Goal: Task Accomplishment & Management: Manage account settings

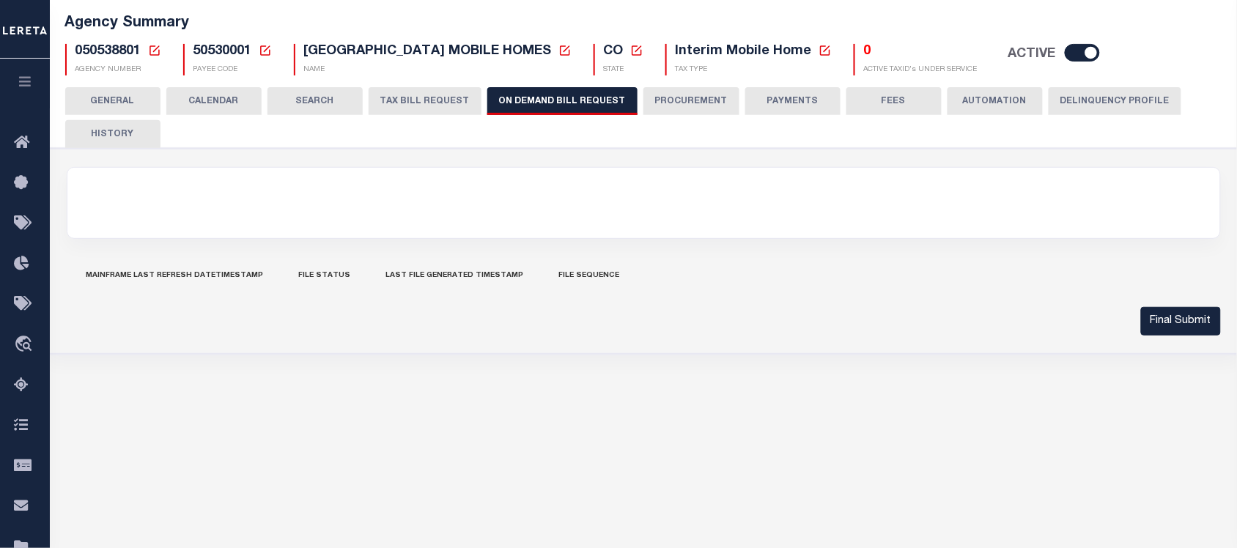
scroll to position [92, 0]
click at [213, 101] on button "CALENDAR" at bounding box center [213, 101] width 95 height 28
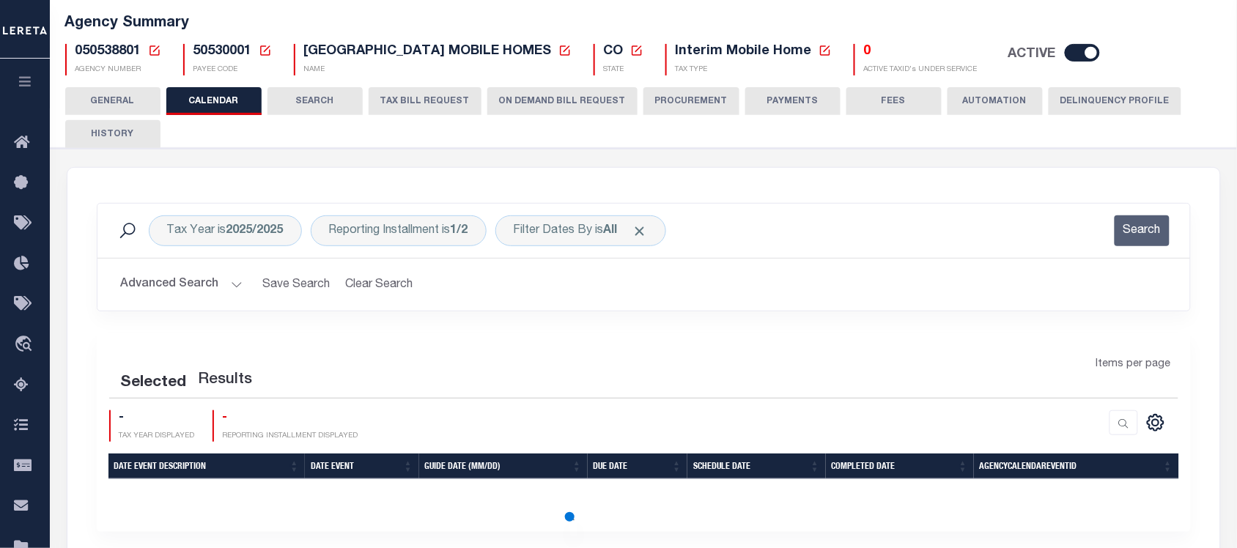
checkbox input "false"
type input "1"
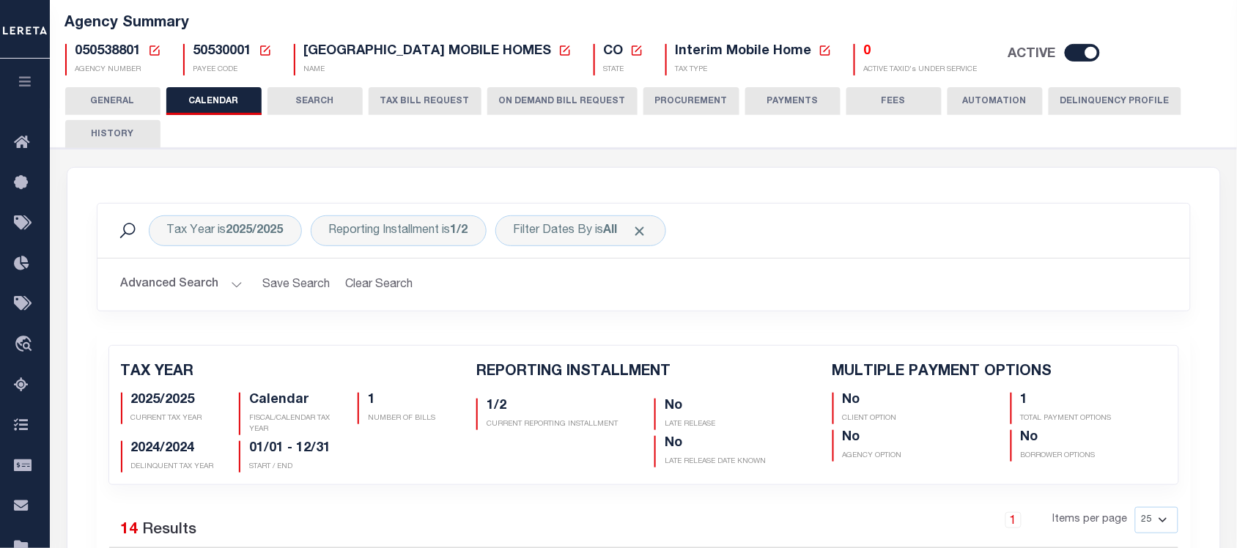
click at [155, 290] on button "Advanced Search" at bounding box center [182, 284] width 122 height 29
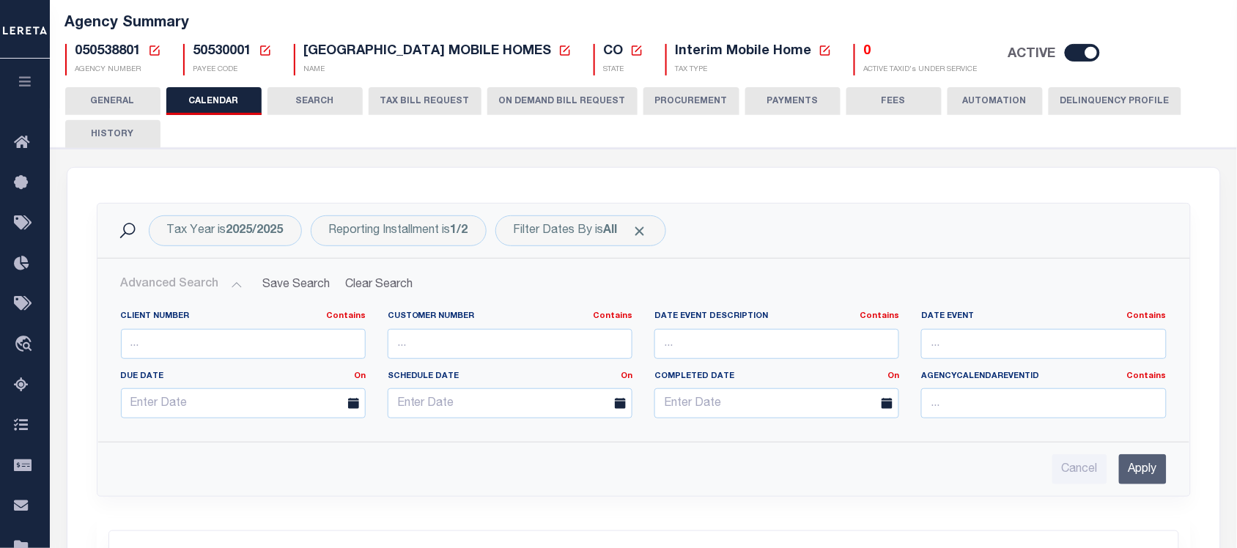
scroll to position [183, 0]
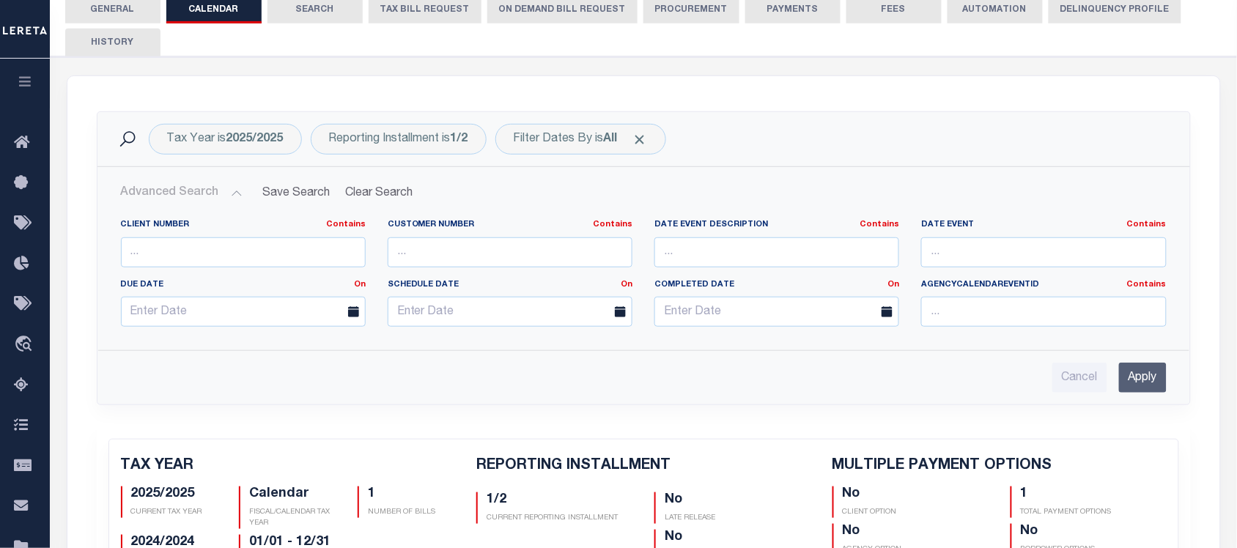
click at [130, 12] on button "GENERAL" at bounding box center [112, 10] width 95 height 28
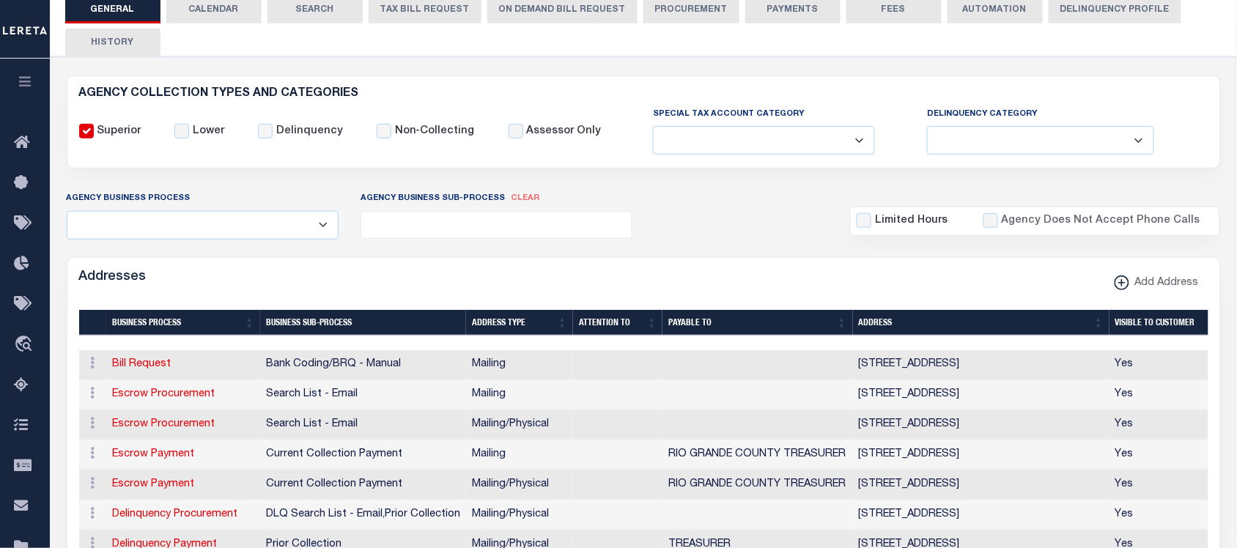
click at [525, 232] on ul at bounding box center [496, 222] width 271 height 20
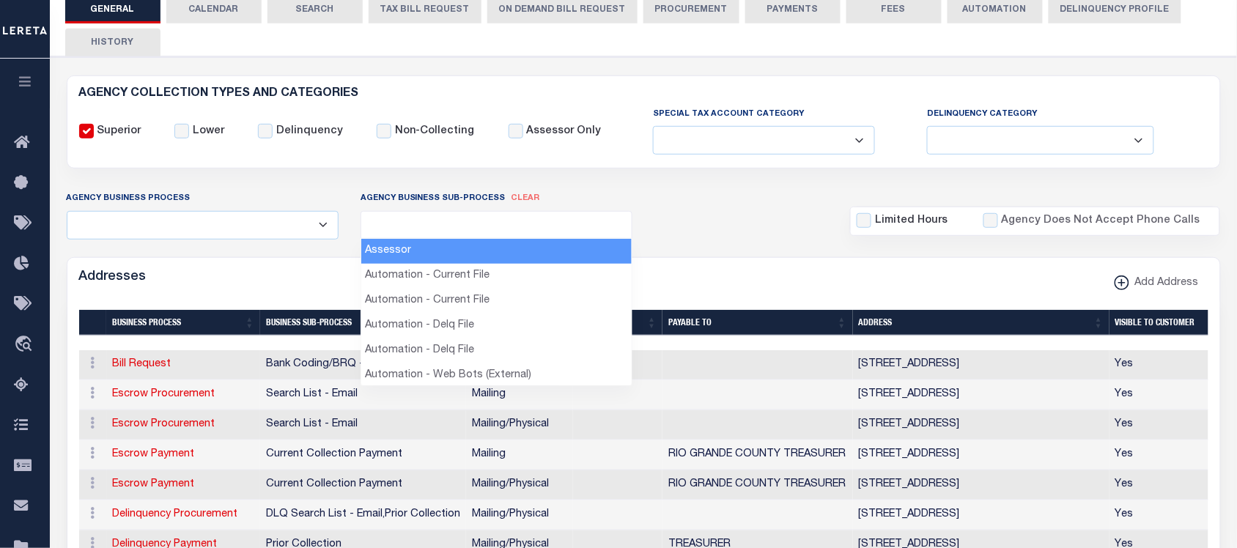
select select "33"
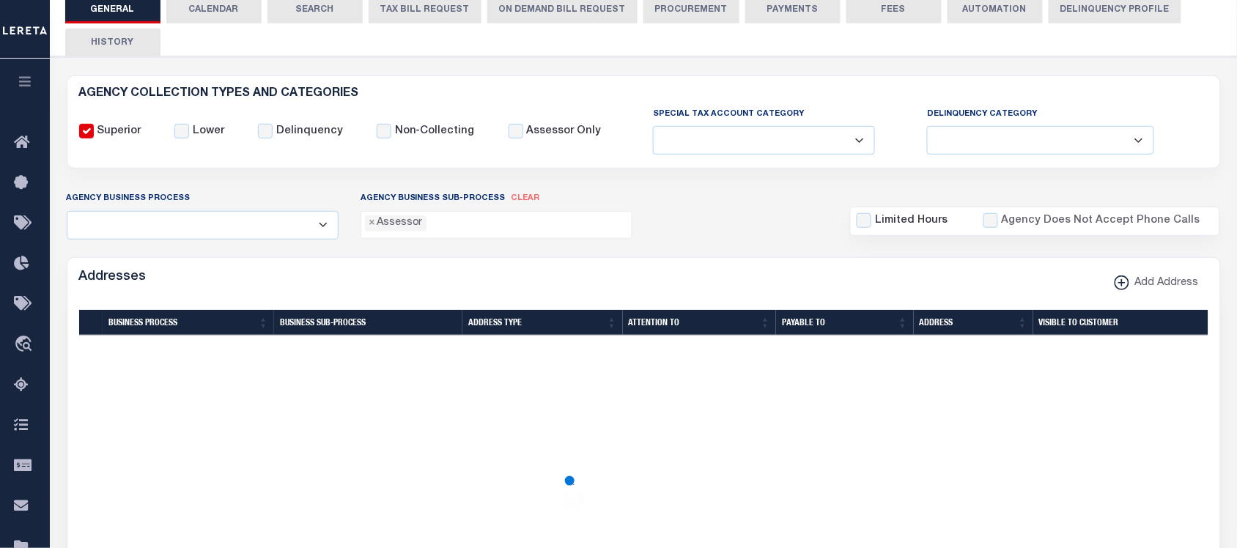
click at [453, 228] on ul "× Assessor" at bounding box center [496, 222] width 271 height 20
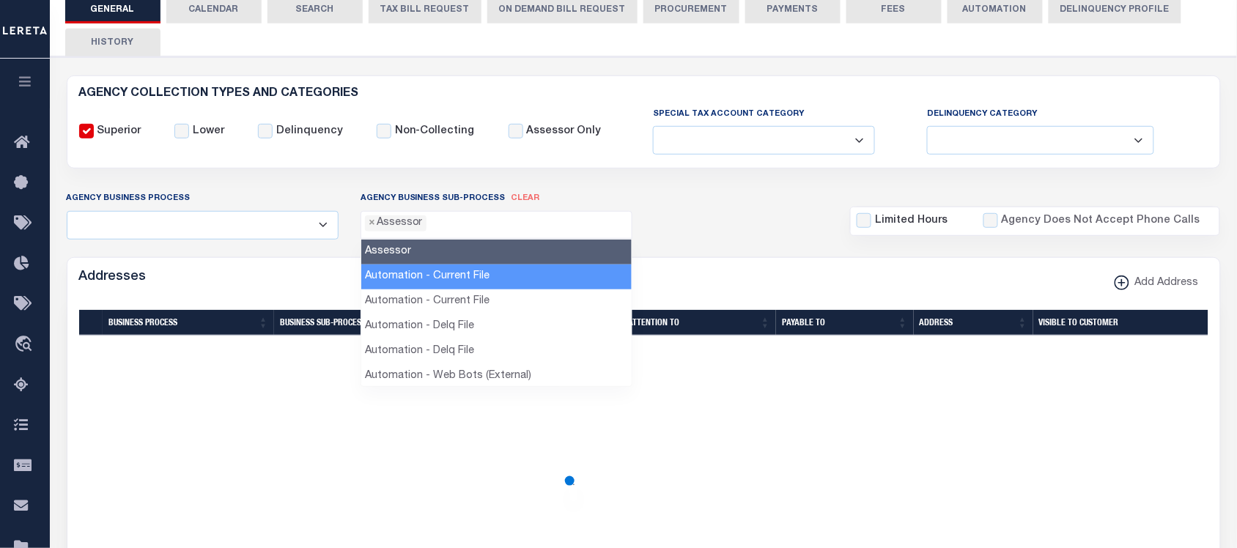
click at [449, 283] on li "Automation - Current File" at bounding box center [496, 277] width 271 height 25
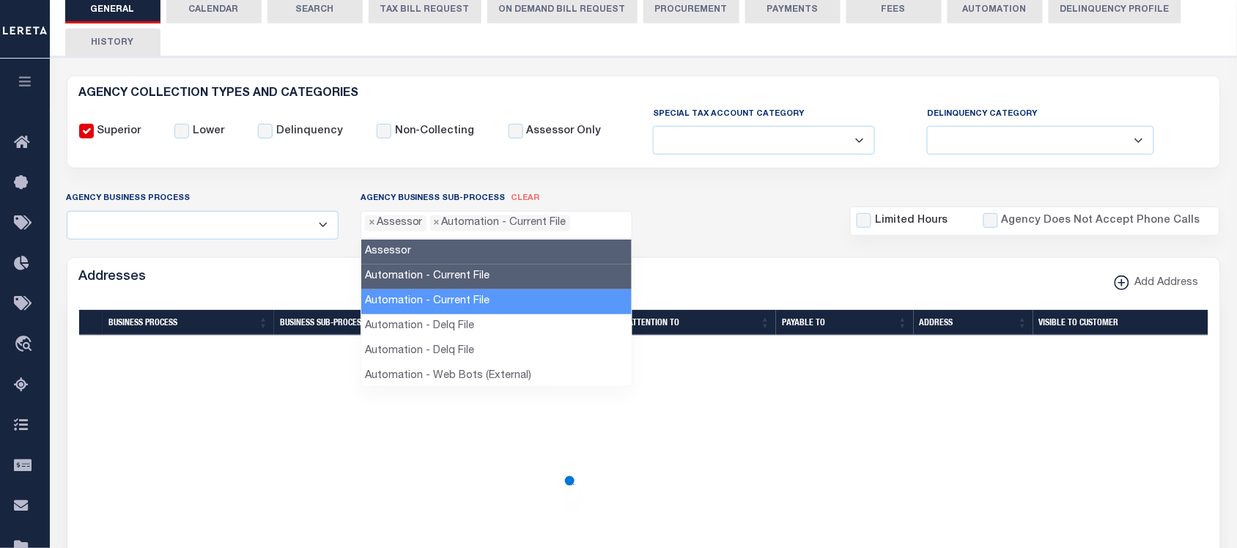
click at [451, 304] on li "Automation - Current File" at bounding box center [496, 301] width 271 height 25
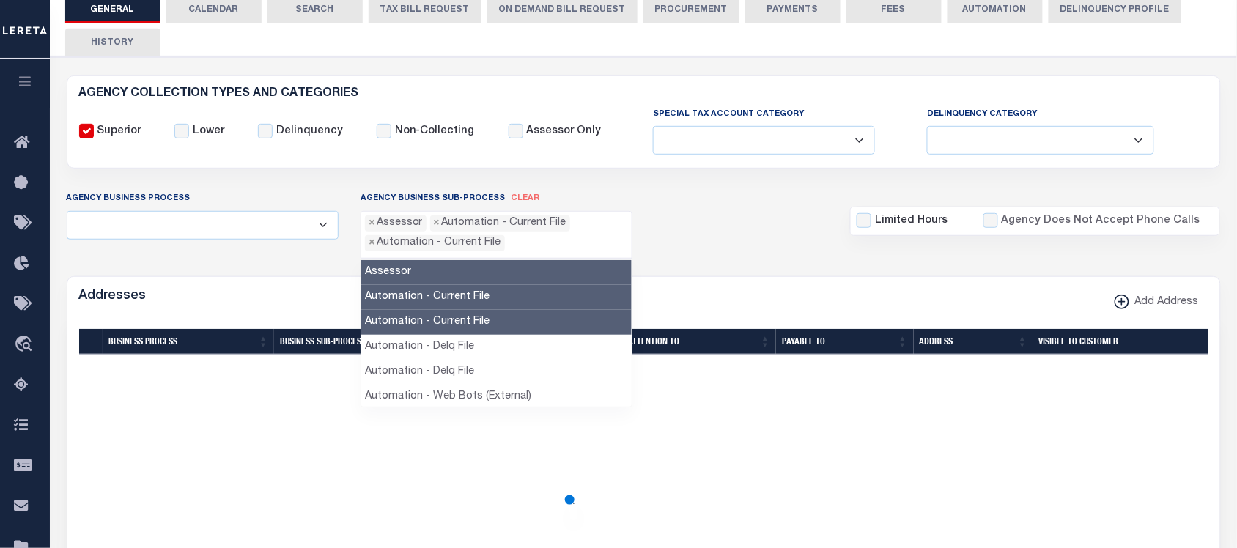
click at [452, 320] on li "Automation - Current File" at bounding box center [496, 322] width 271 height 25
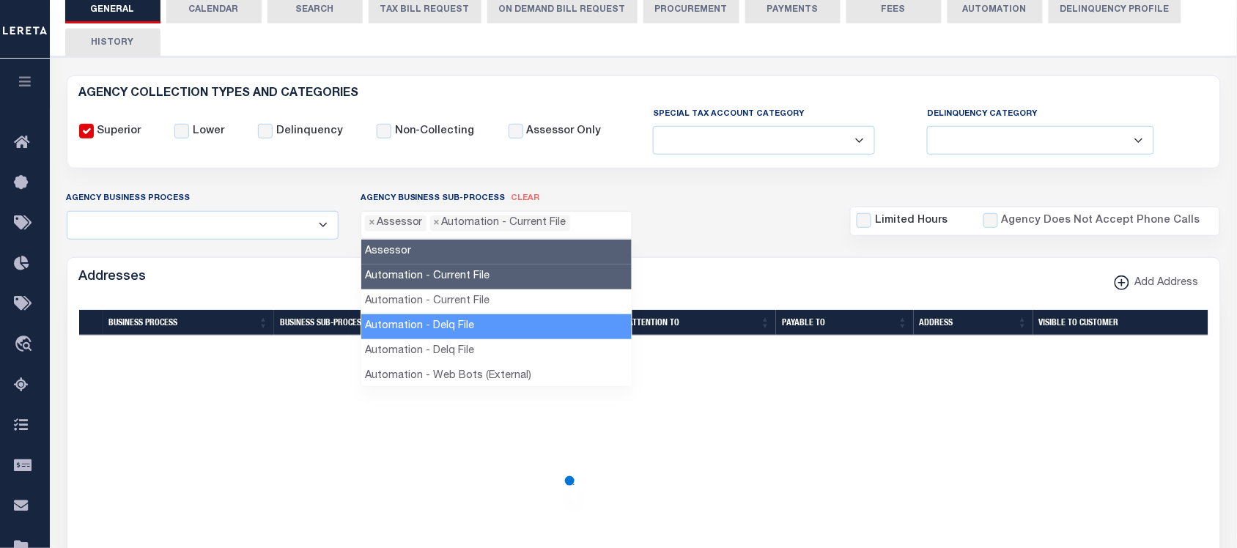
click at [456, 332] on li "Automation - Delq File" at bounding box center [496, 326] width 271 height 25
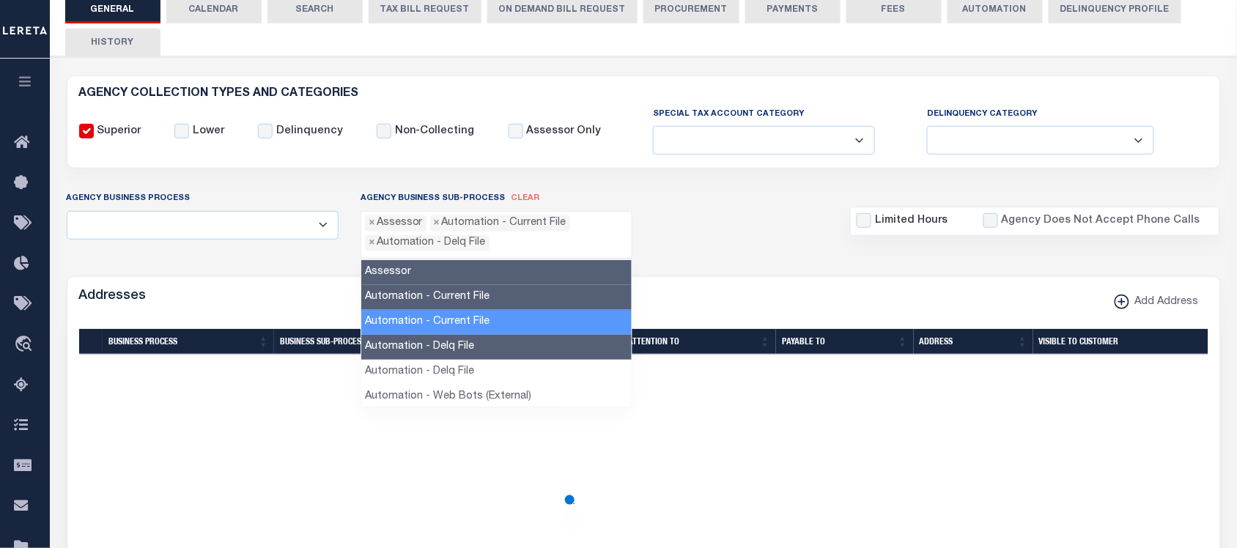
click at [455, 305] on li "Automation - Current File" at bounding box center [496, 297] width 271 height 25
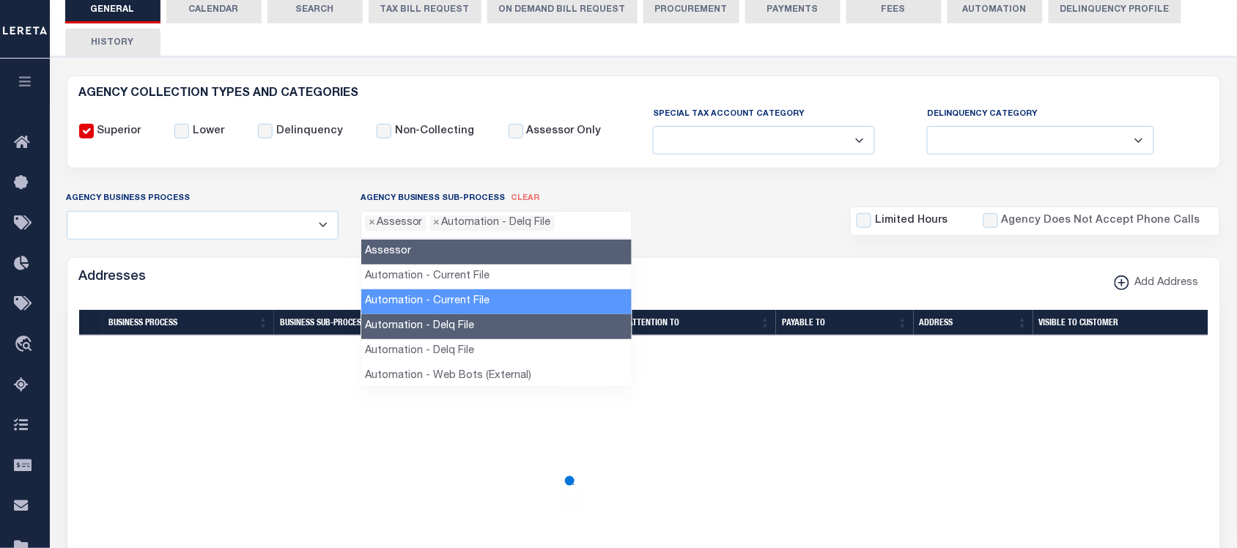
click at [458, 303] on li "Automation - Current File" at bounding box center [496, 301] width 271 height 25
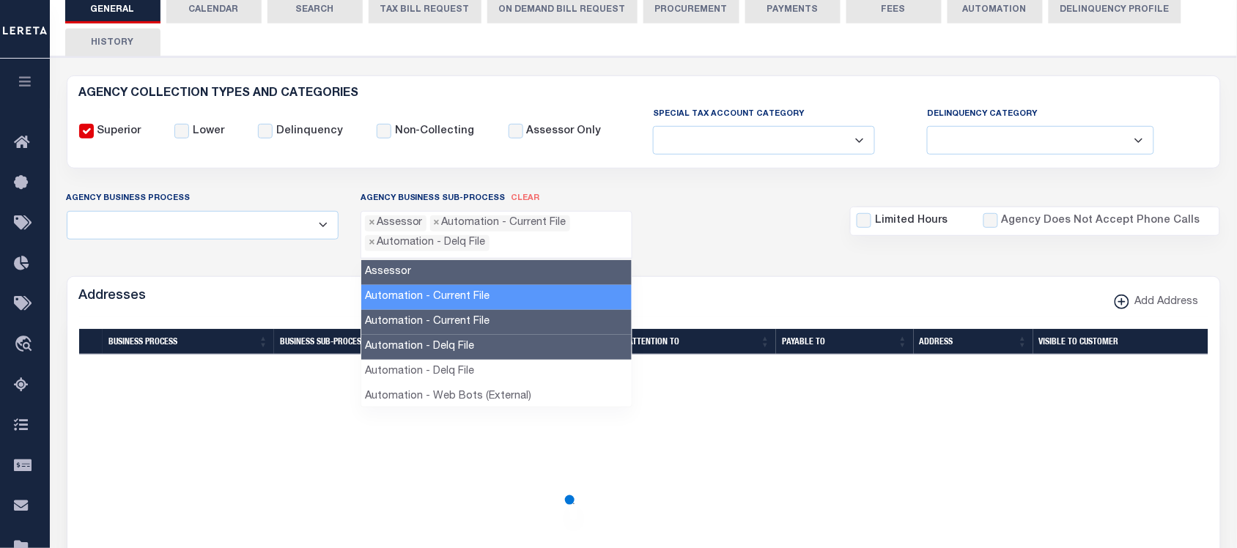
click at [460, 295] on li "Automation - Current File" at bounding box center [496, 297] width 271 height 25
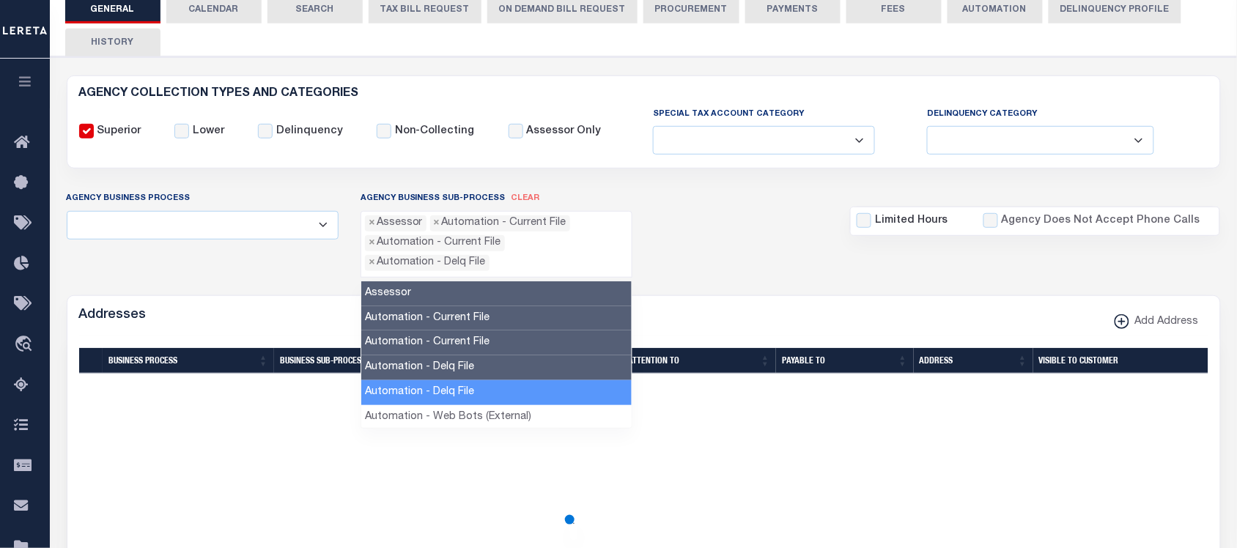
click at [457, 386] on li "Automation - Delq File" at bounding box center [496, 392] width 271 height 25
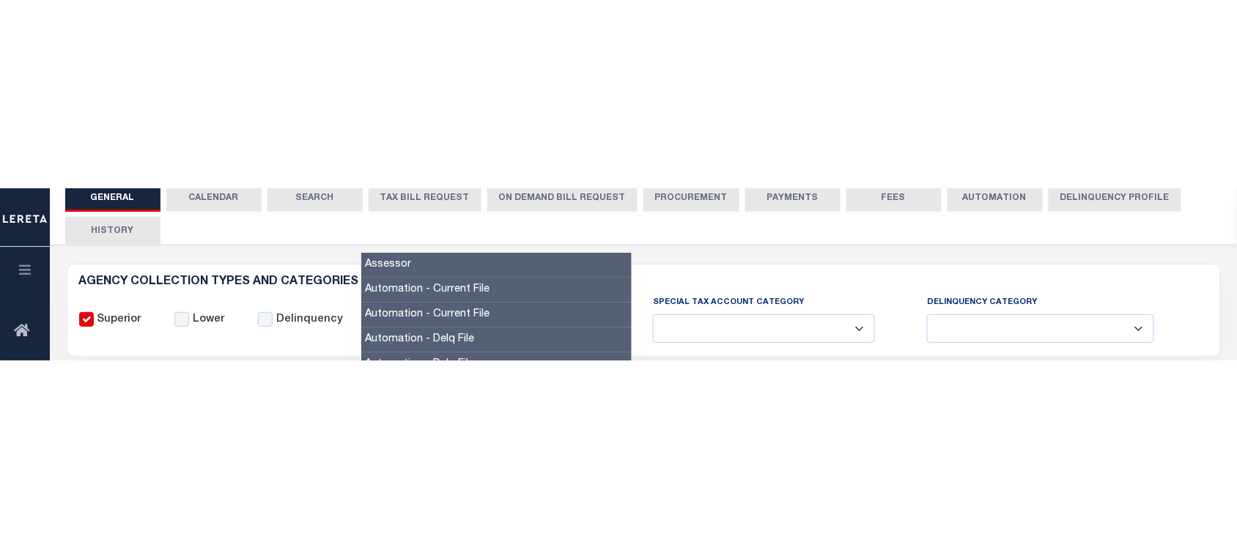
scroll to position [275, 0]
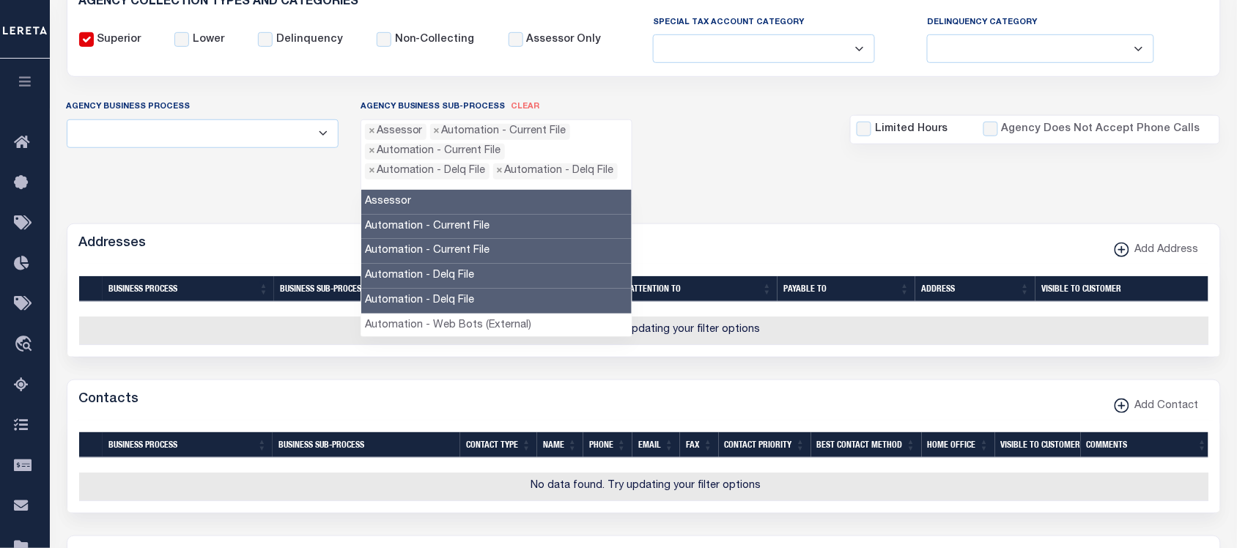
click at [520, 110] on span "clear" at bounding box center [526, 107] width 29 height 8
select select
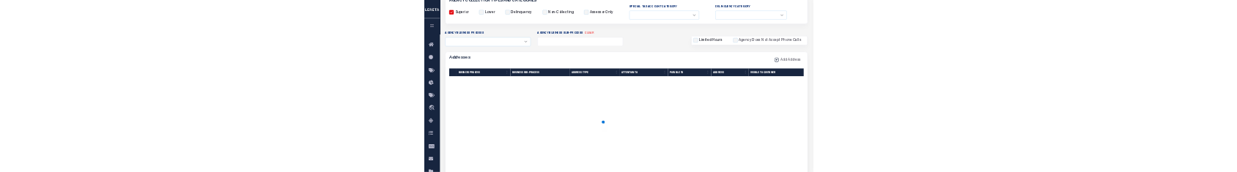
scroll to position [92, 0]
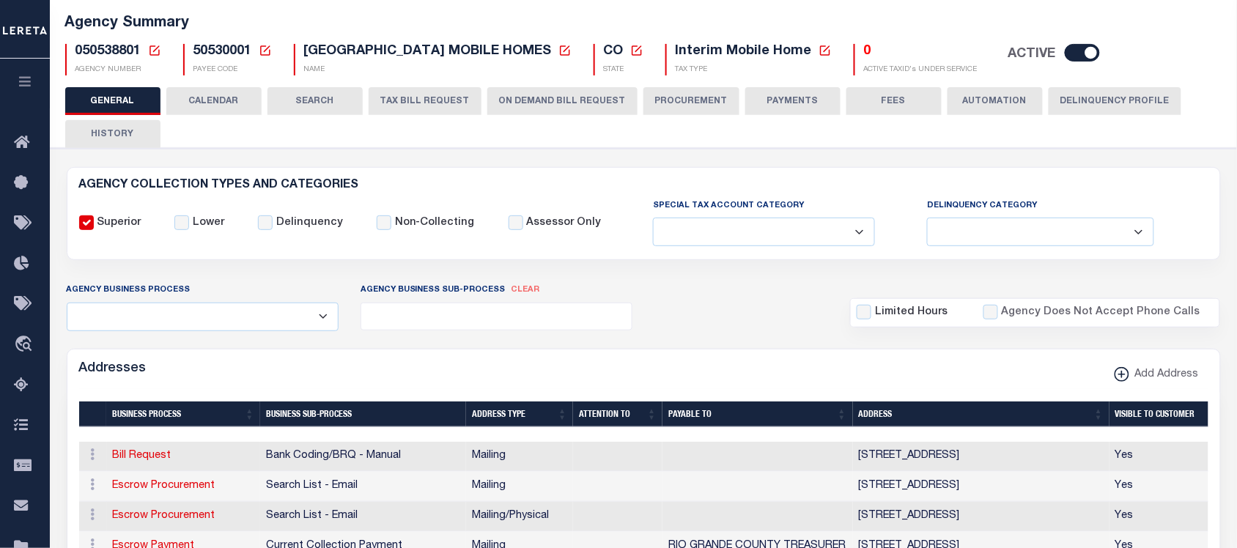
click at [211, 105] on button "CALENDAR" at bounding box center [213, 101] width 95 height 28
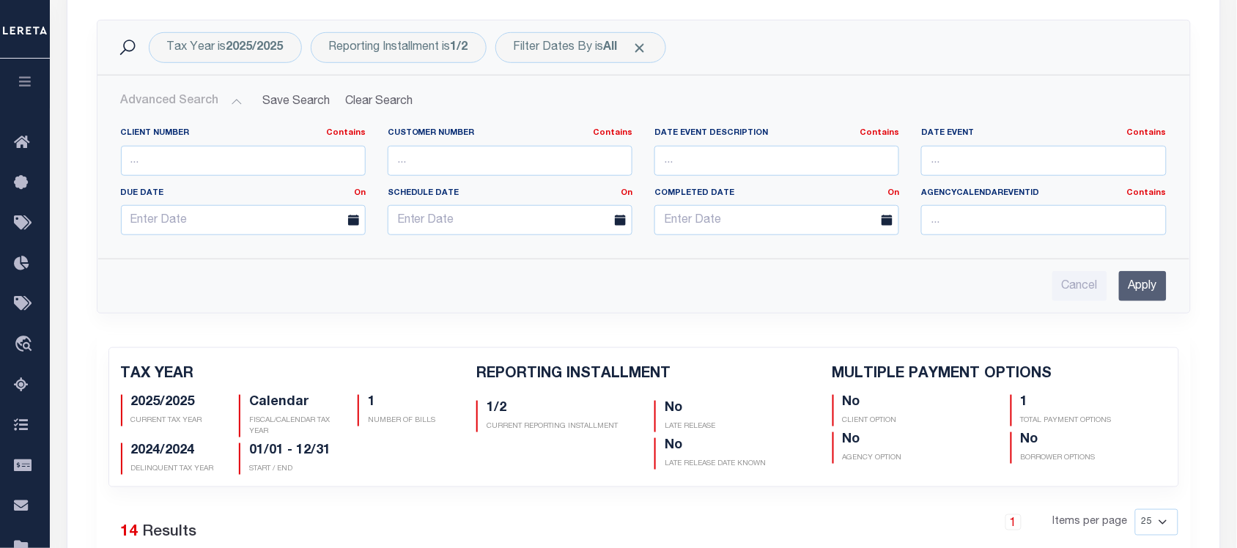
scroll to position [0, 0]
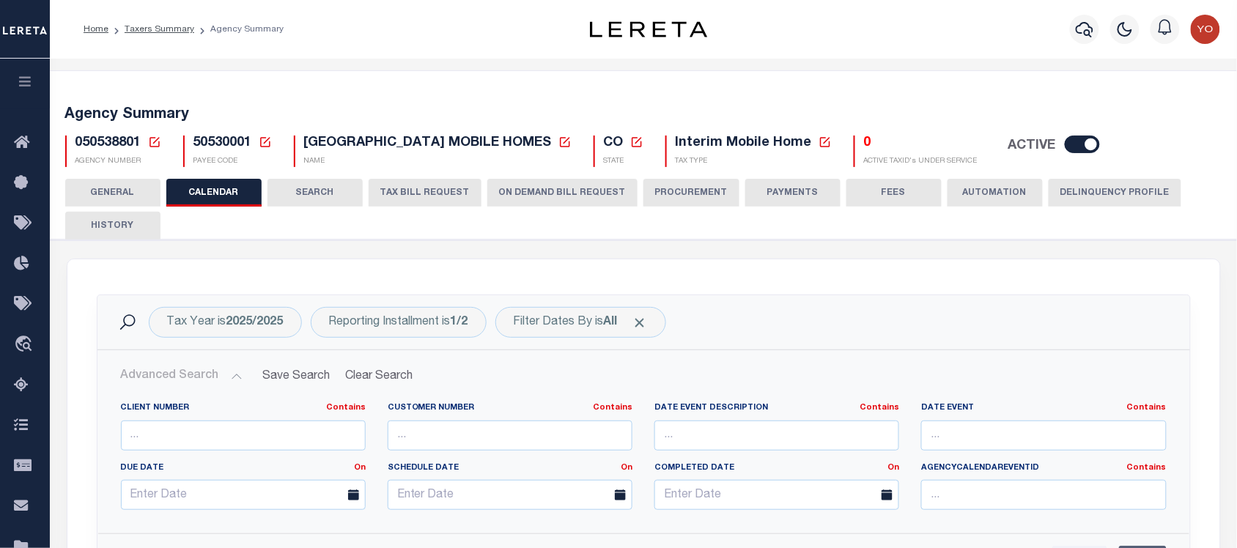
click at [532, 191] on button "ON DEMAND BILL REQUEST" at bounding box center [562, 193] width 150 height 28
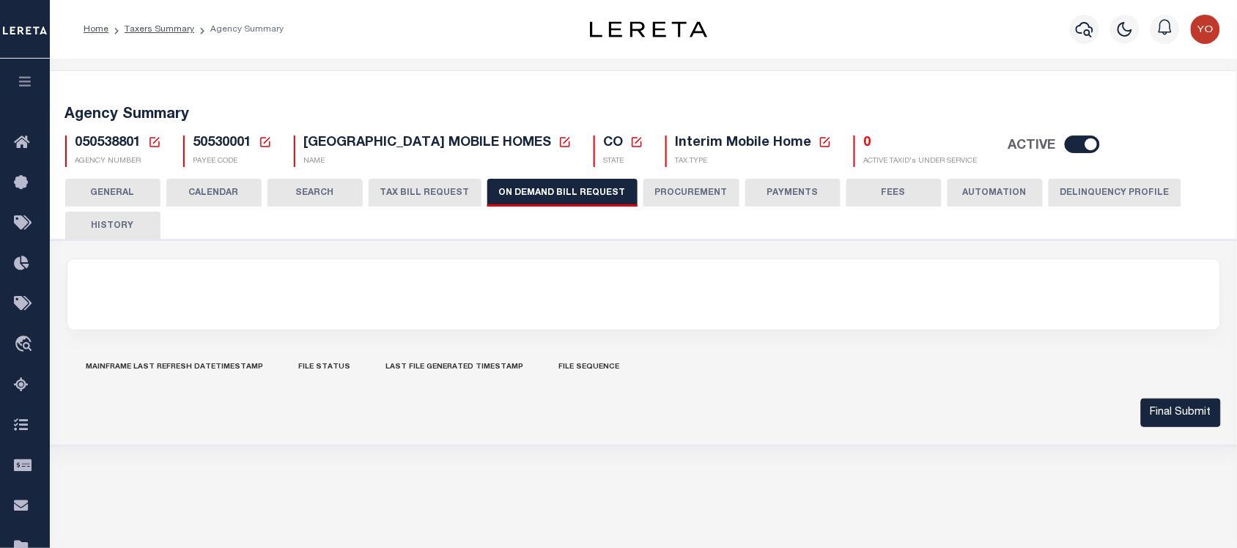
scroll to position [92, 0]
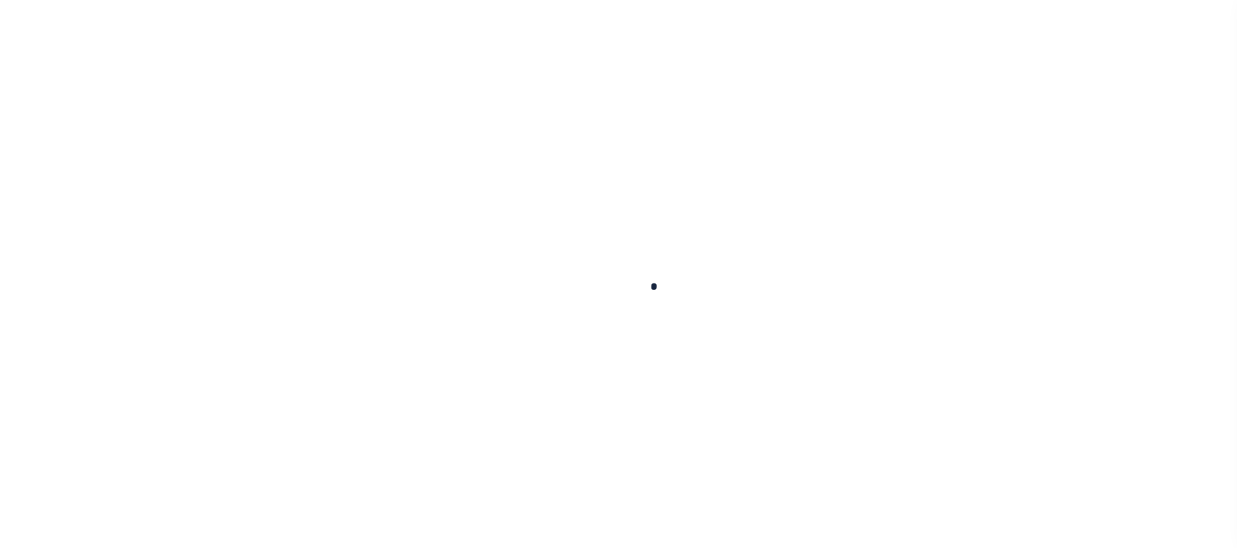
select select
checkbox input "false"
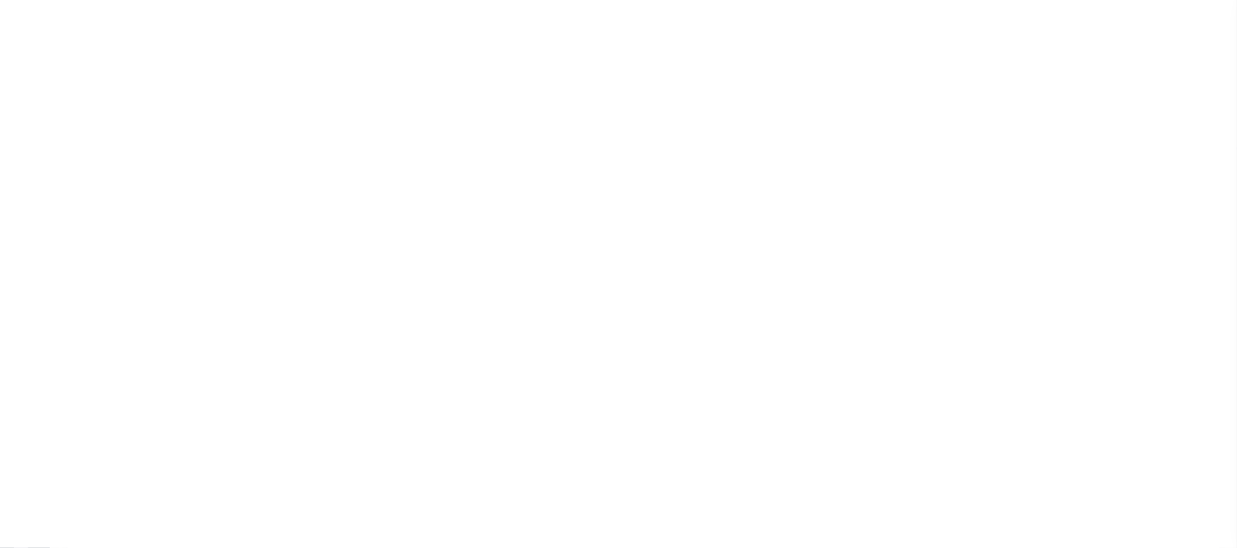
checkbox input "false"
type input "810500000"
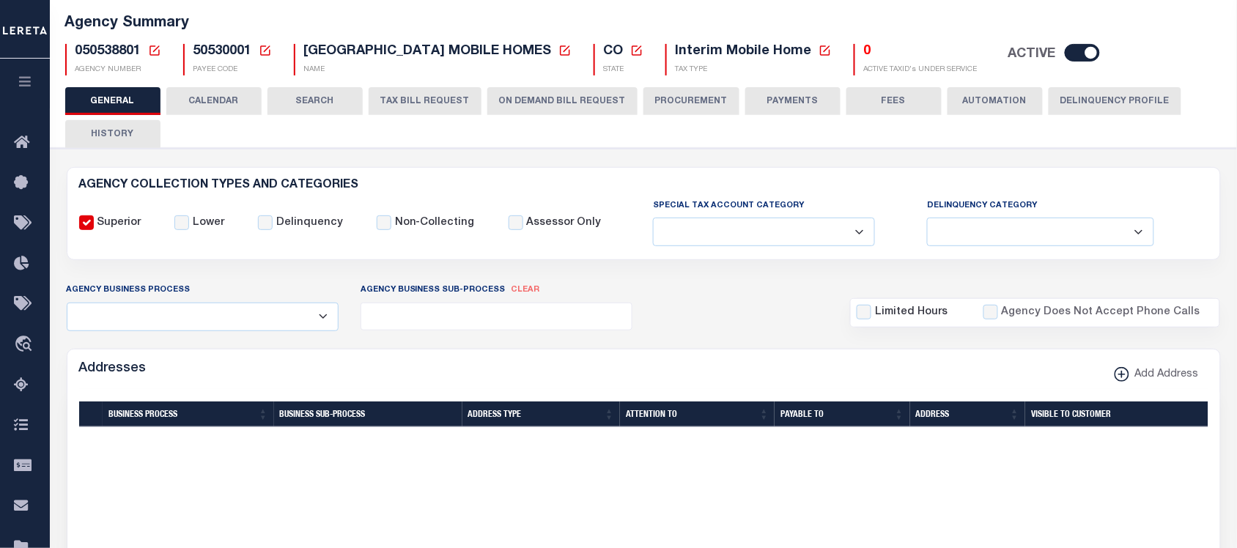
click at [515, 99] on button "ON DEMAND BILL REQUEST" at bounding box center [562, 101] width 150 height 28
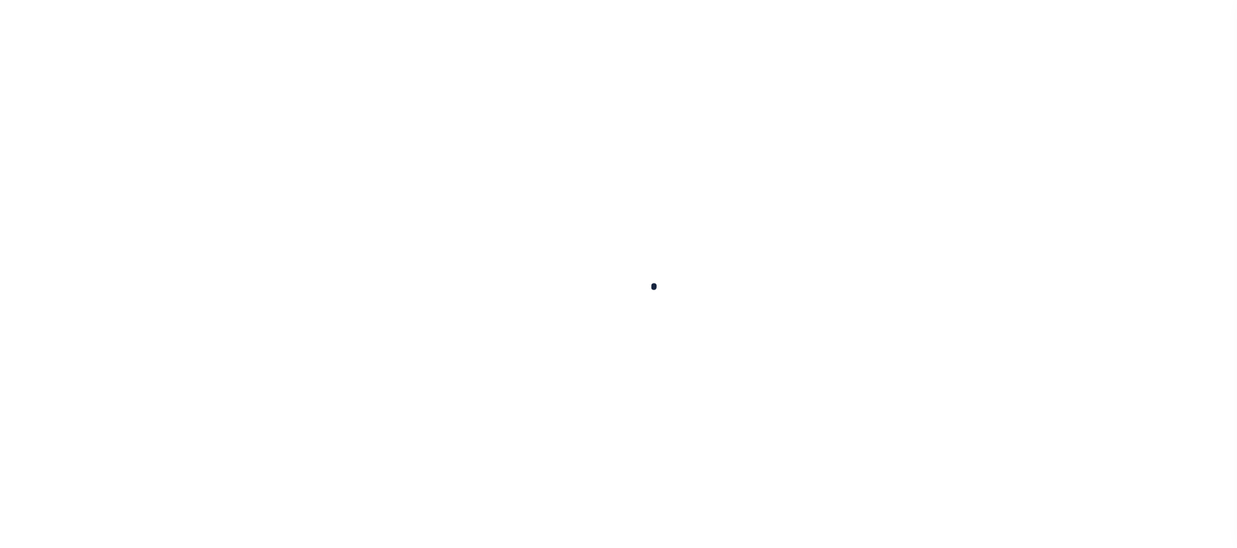
select select
checkbox input "false"
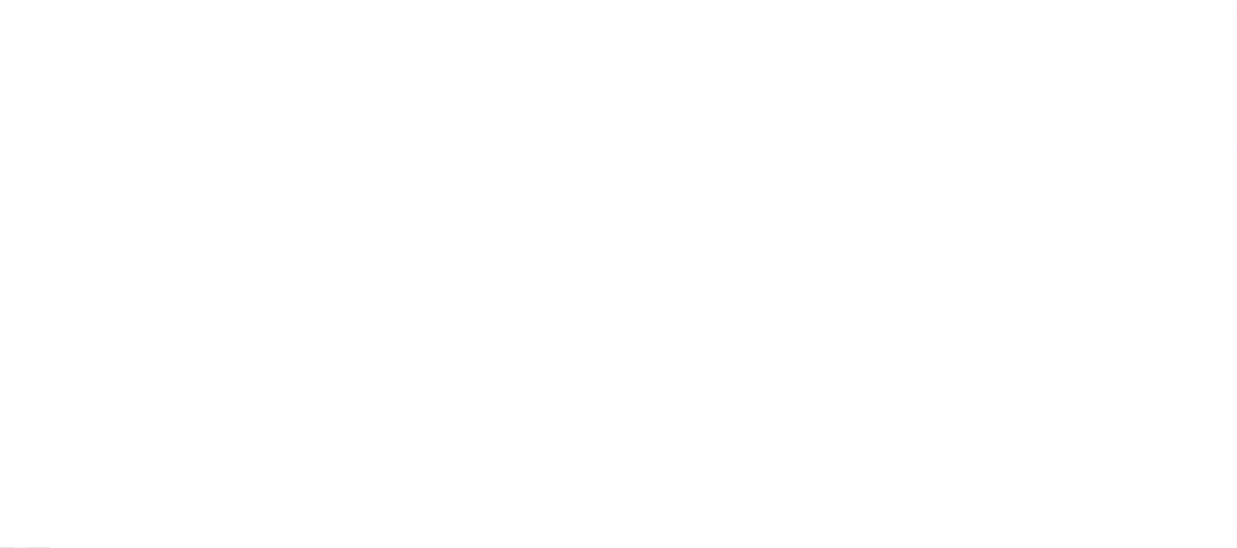
checkbox input "false"
type input "810500000"
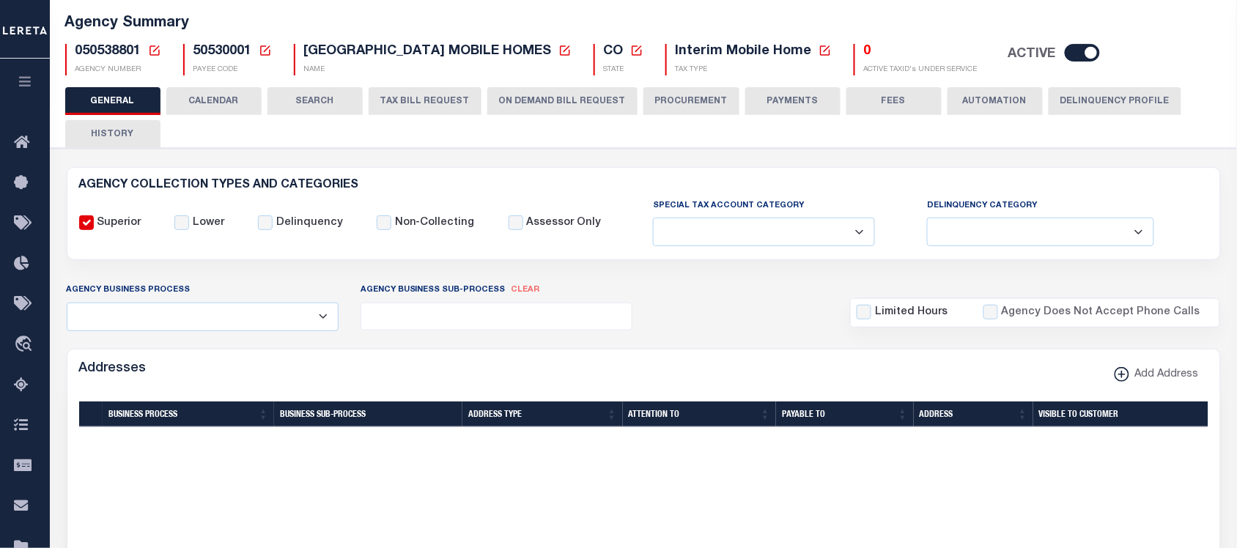
click at [542, 104] on button "ON DEMAND BILL REQUEST" at bounding box center [562, 101] width 150 height 28
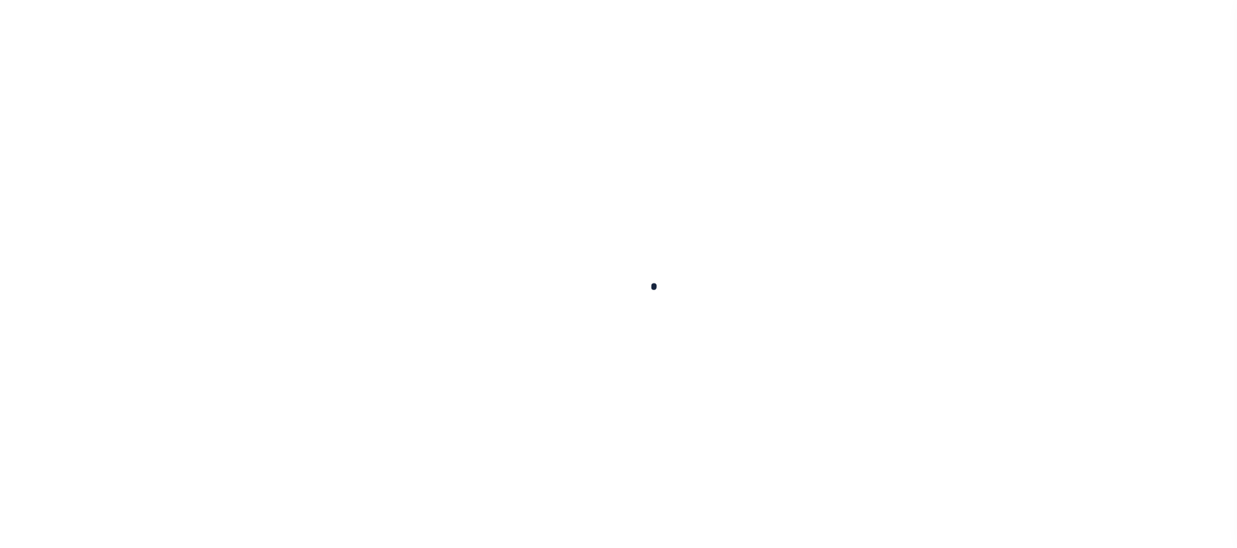
select select
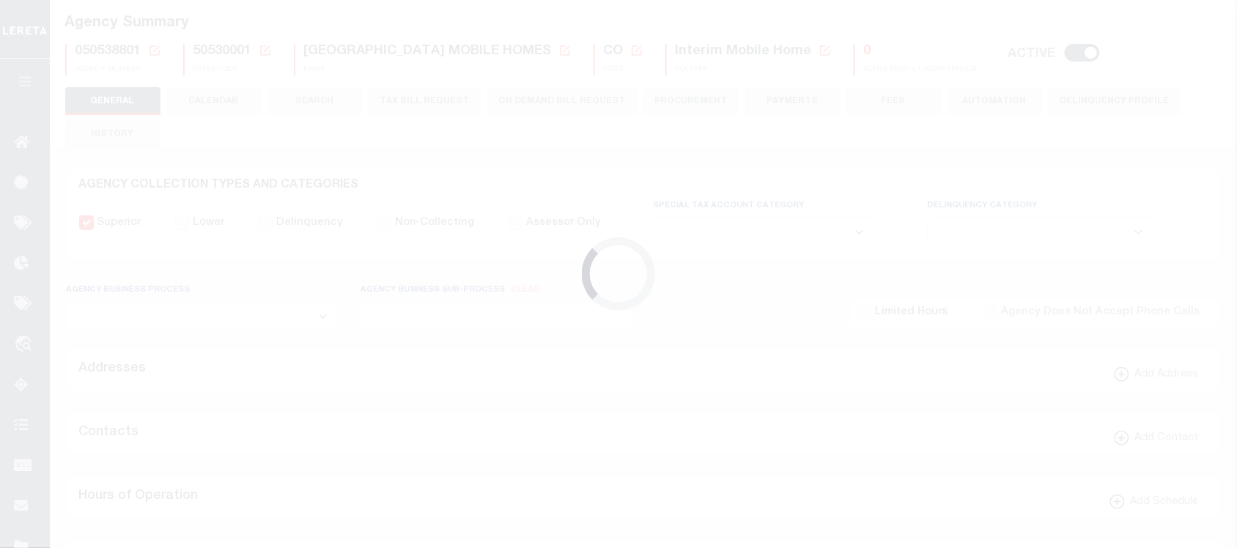
checkbox input "false"
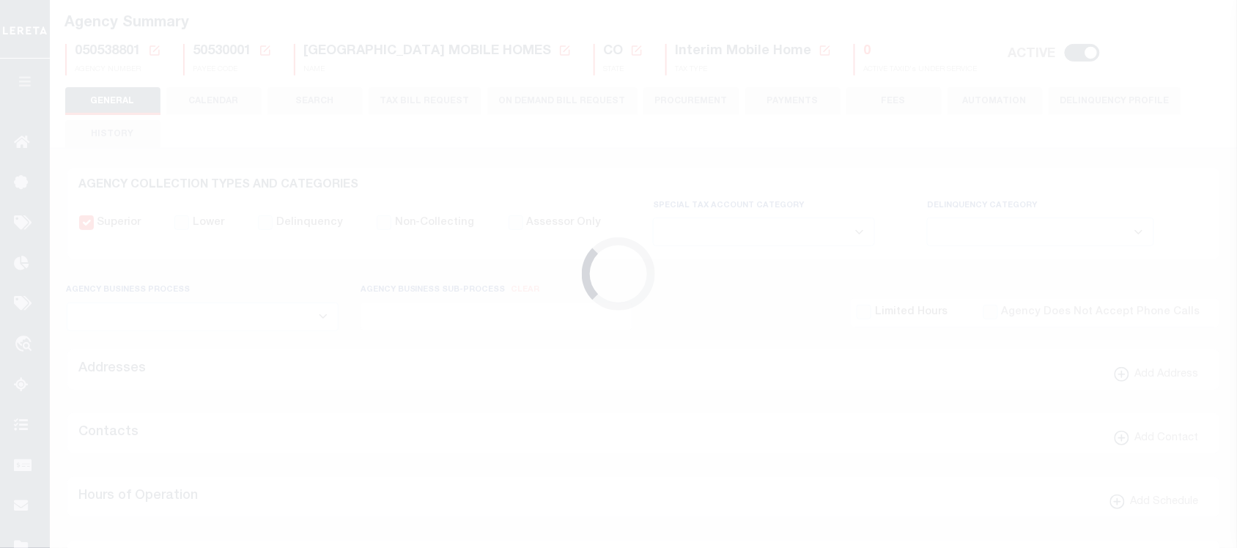
type input "810500000"
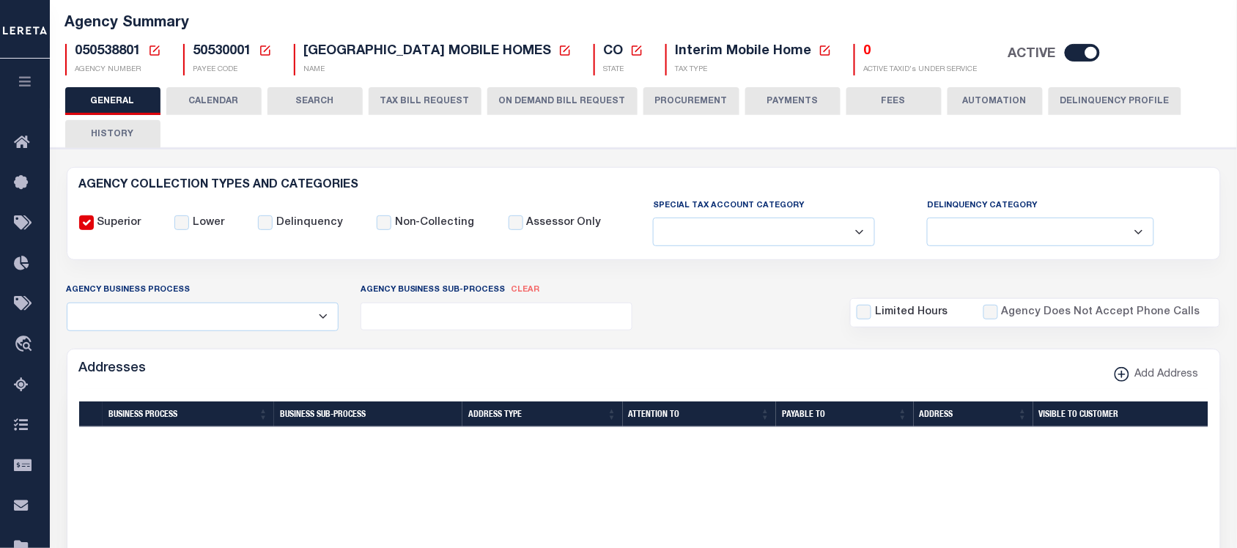
click at [568, 110] on button "ON DEMAND BILL REQUEST" at bounding box center [562, 101] width 150 height 28
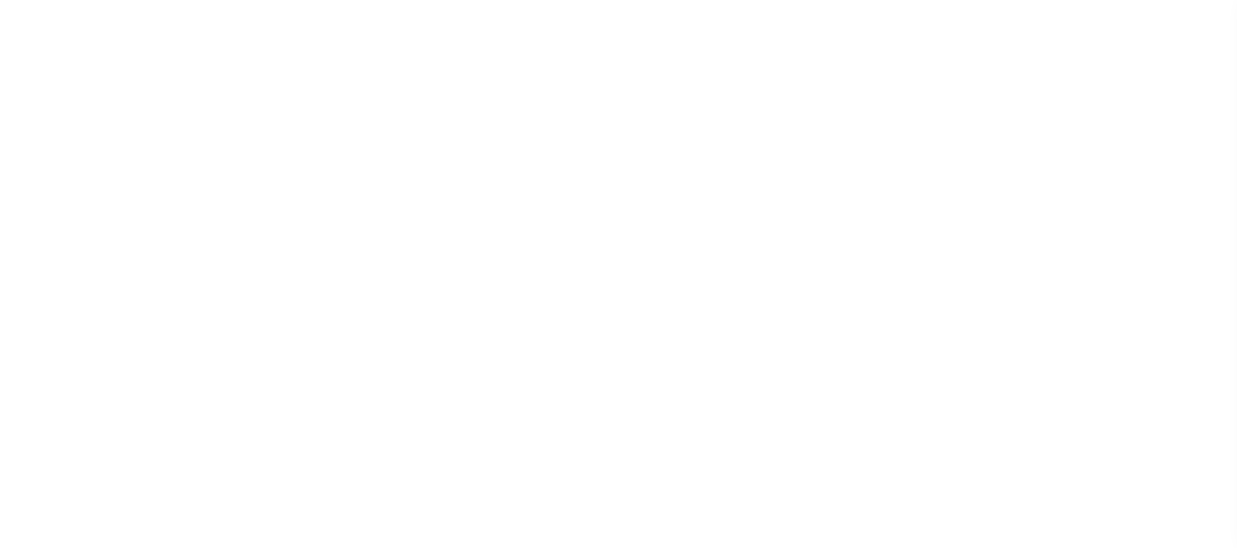
select select
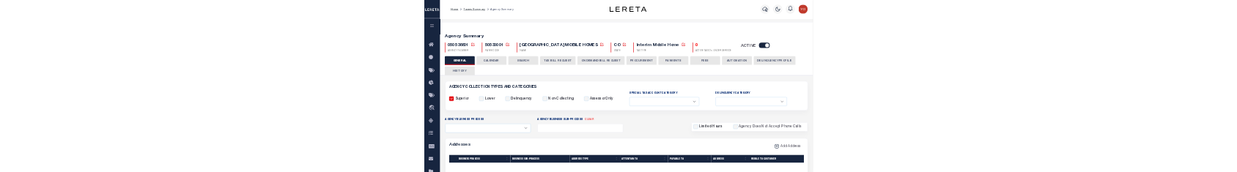
scroll to position [92, 0]
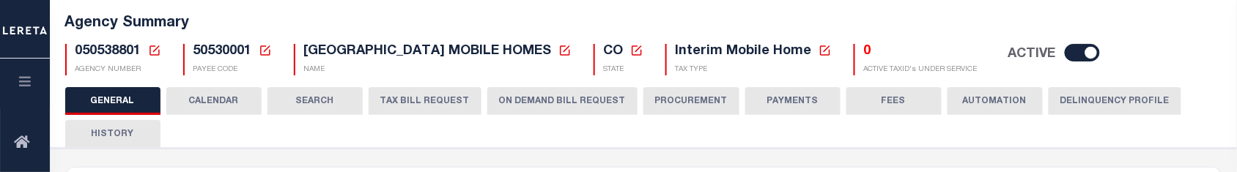
click at [438, 100] on button "TAX BILL REQUEST" at bounding box center [425, 101] width 113 height 28
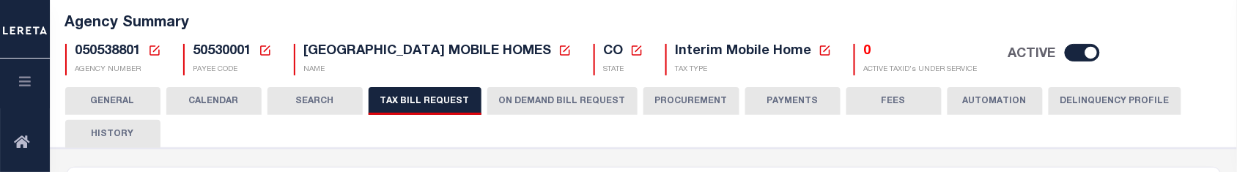
select select "27"
select select "22"
select select "false"
select select "9"
select select "2"
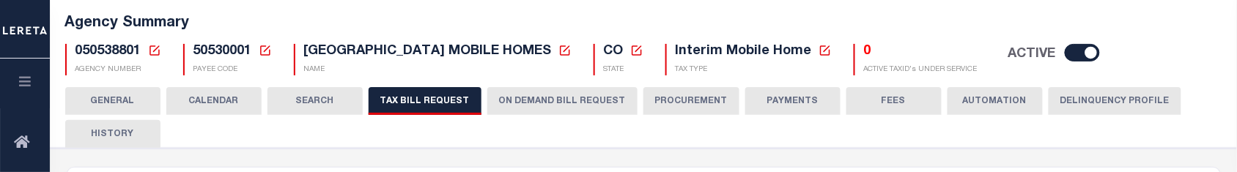
select select
select select "7803021001"
click at [548, 90] on button "ON DEMAND BILL REQUEST" at bounding box center [562, 101] width 150 height 28
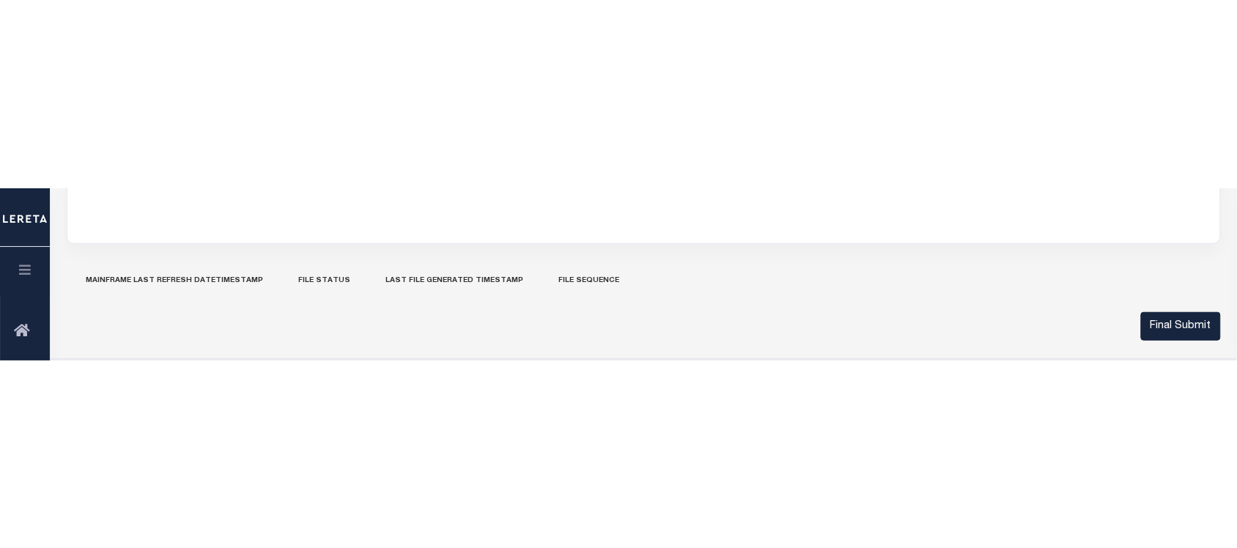
scroll to position [183, 0]
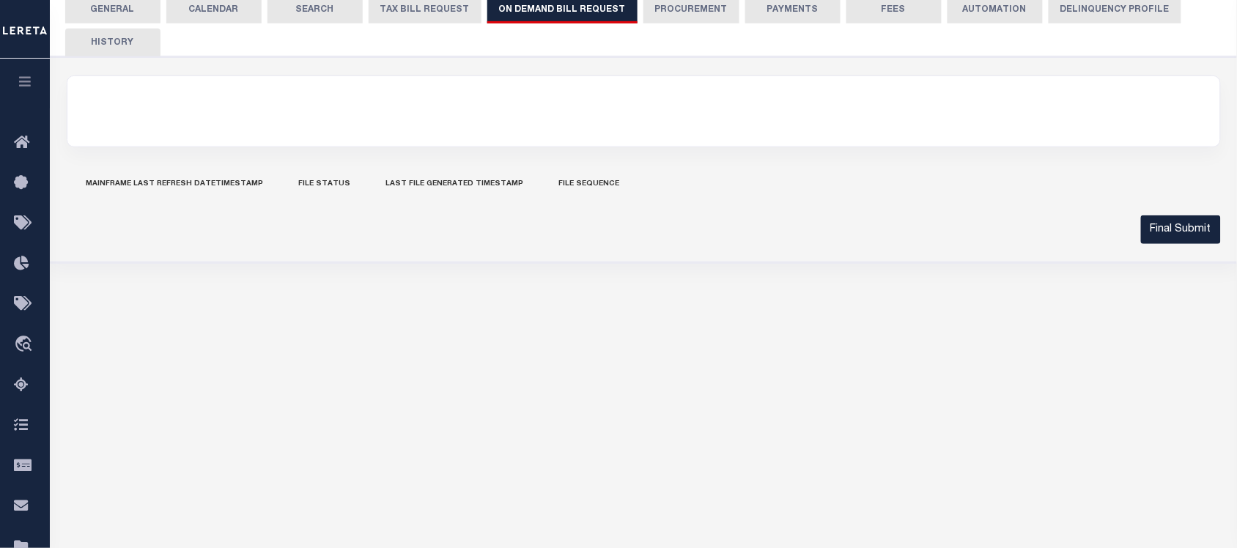
drag, startPoint x: 1160, startPoint y: 229, endPoint x: 1166, endPoint y: 279, distance: 50.9
click at [1166, 279] on div "Agency Summary 050538801 Agency Number Edit" at bounding box center [643, 99] width 1178 height 418
click at [1173, 231] on button "Final Submit" at bounding box center [1181, 229] width 80 height 29
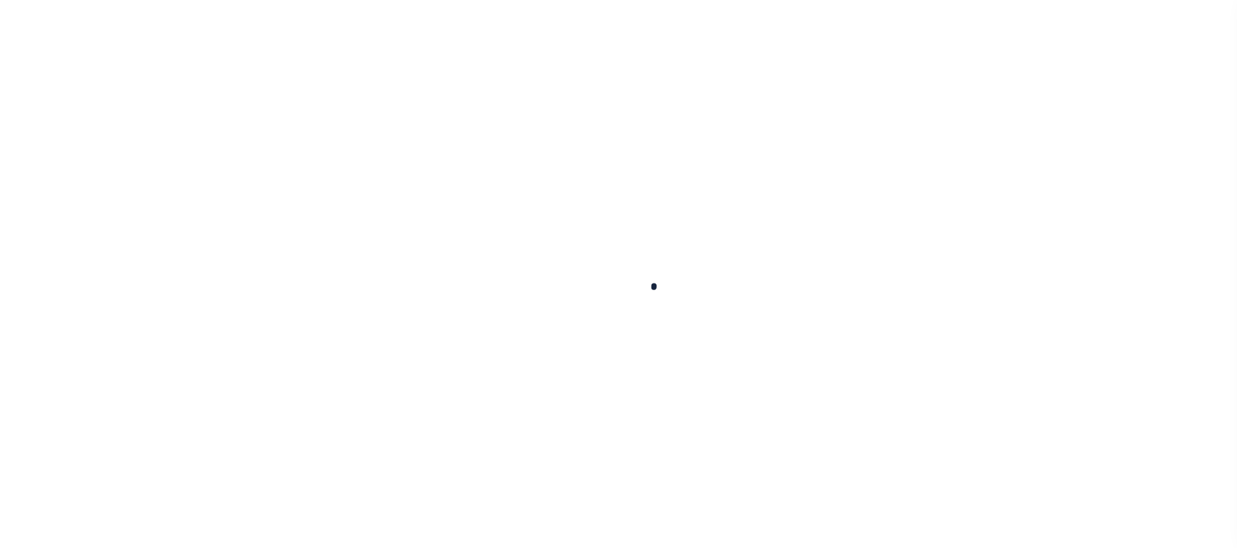
select select
checkbox input "false"
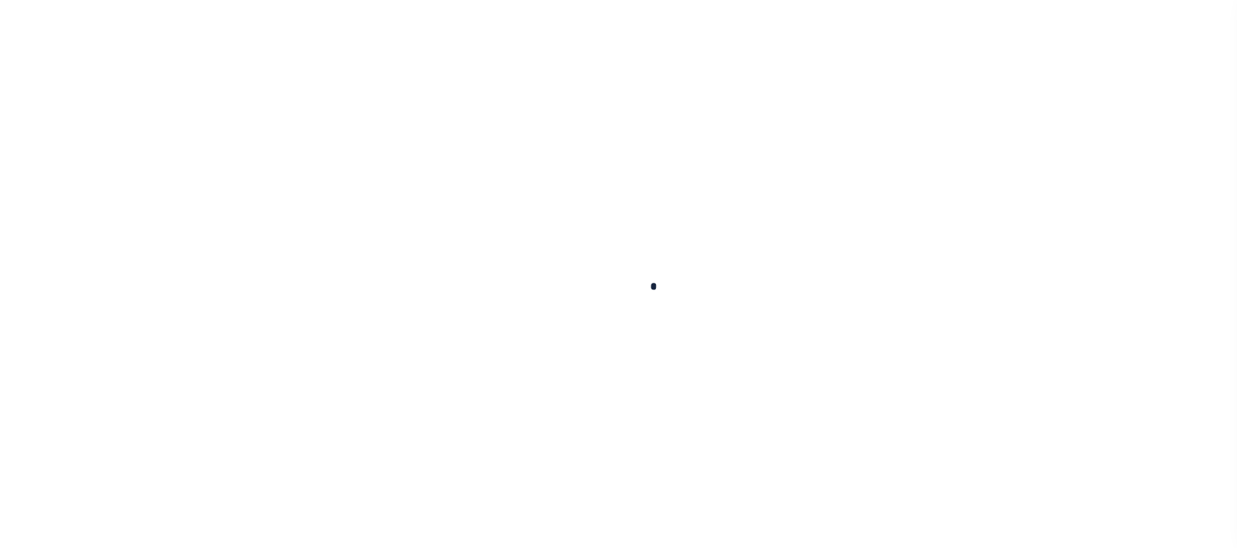
checkbox input "false"
type input "810500000"
select select
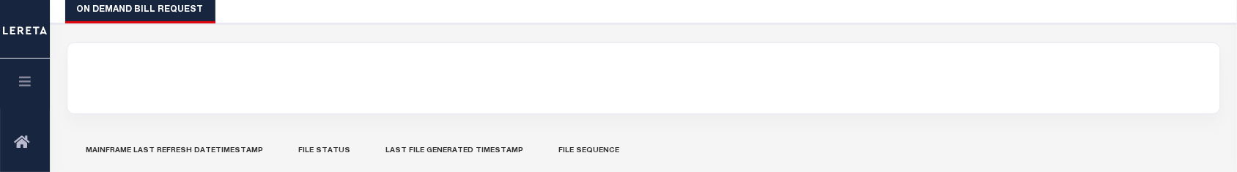
scroll to position [92, 0]
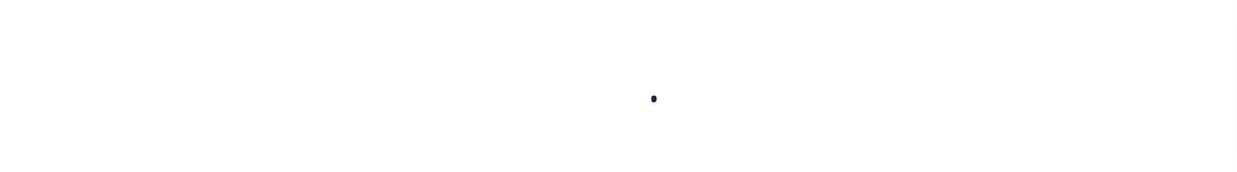
select select
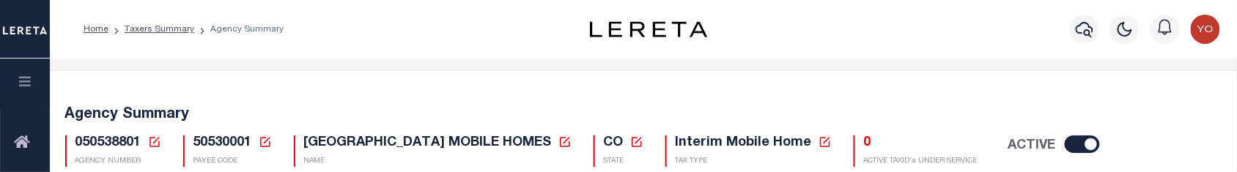
scroll to position [183, 0]
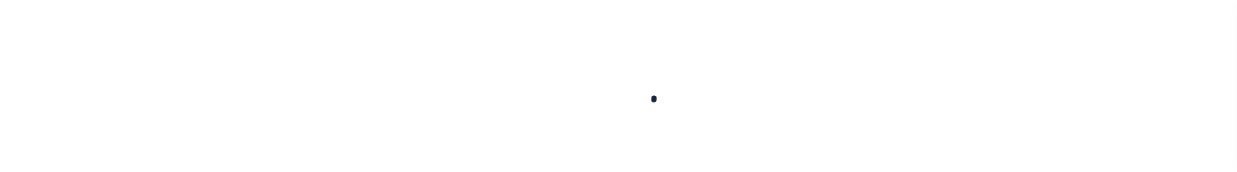
select select
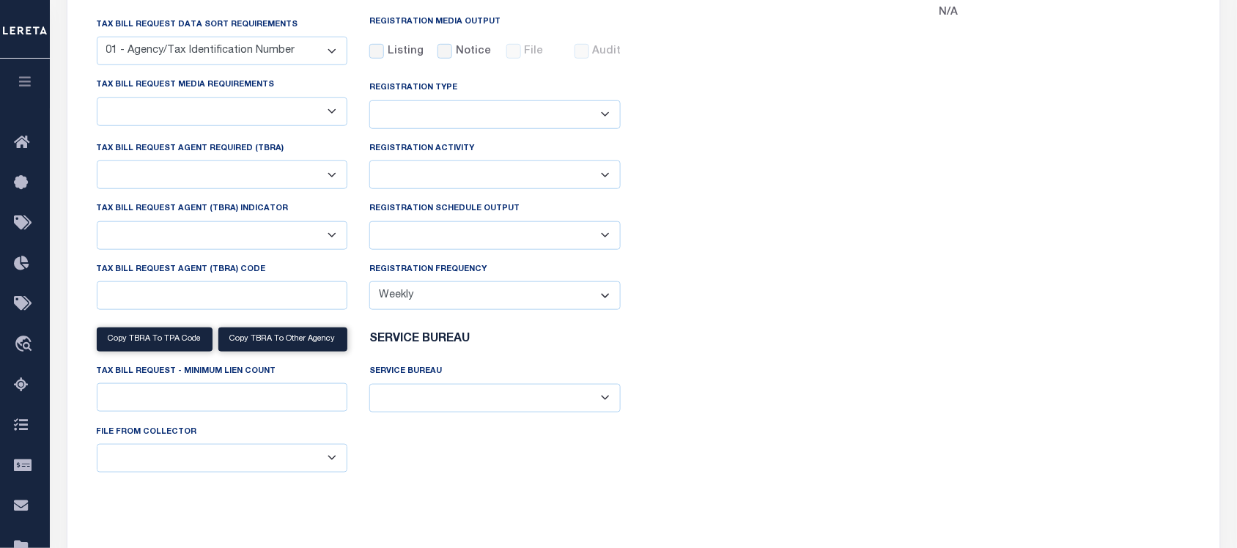
select select "27"
select select "22"
select select "false"
select select "9"
select select "2"
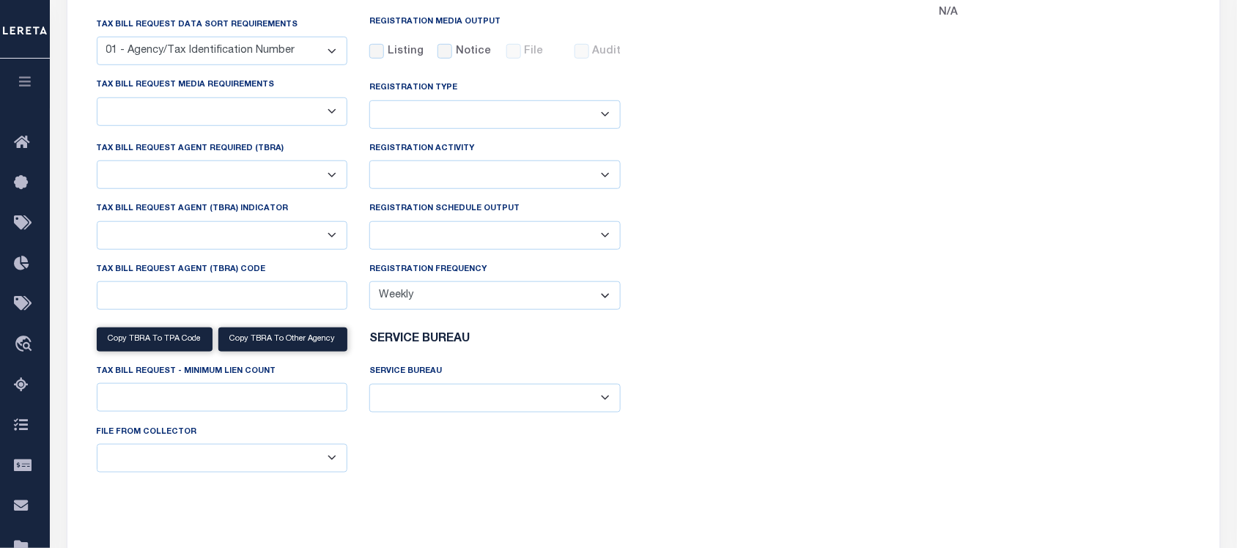
select select
select select "7803021001"
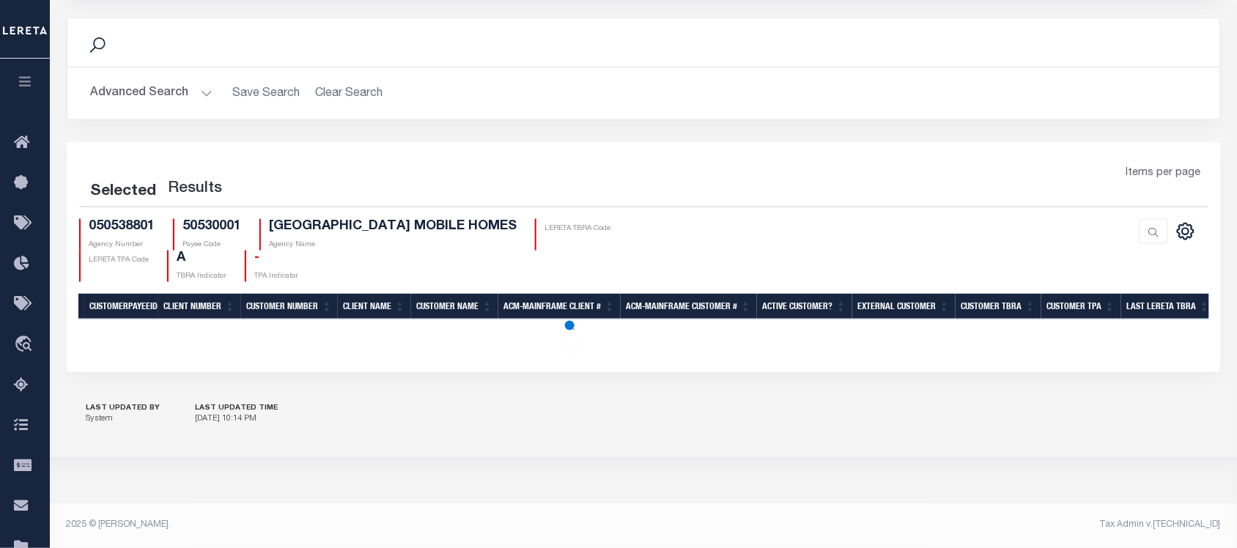
scroll to position [2207, 0]
drag, startPoint x: 276, startPoint y: 422, endPoint x: 184, endPoint y: 427, distance: 91.7
click at [184, 427] on div "LAST UPDATED BY System LAST UPDATED TIME [DATE] 10:14 PM" at bounding box center [644, 415] width 1154 height 51
copy p "[DATE] 10:14 PM"
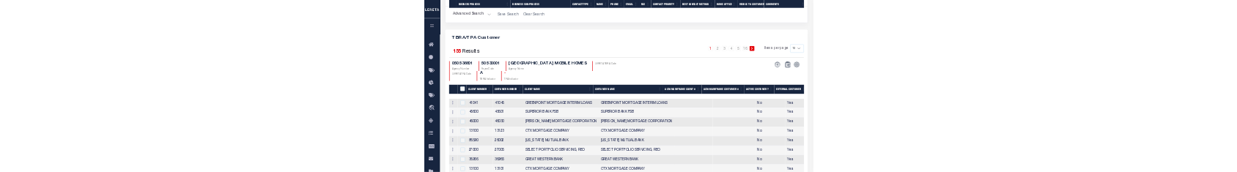
scroll to position [1093, 0]
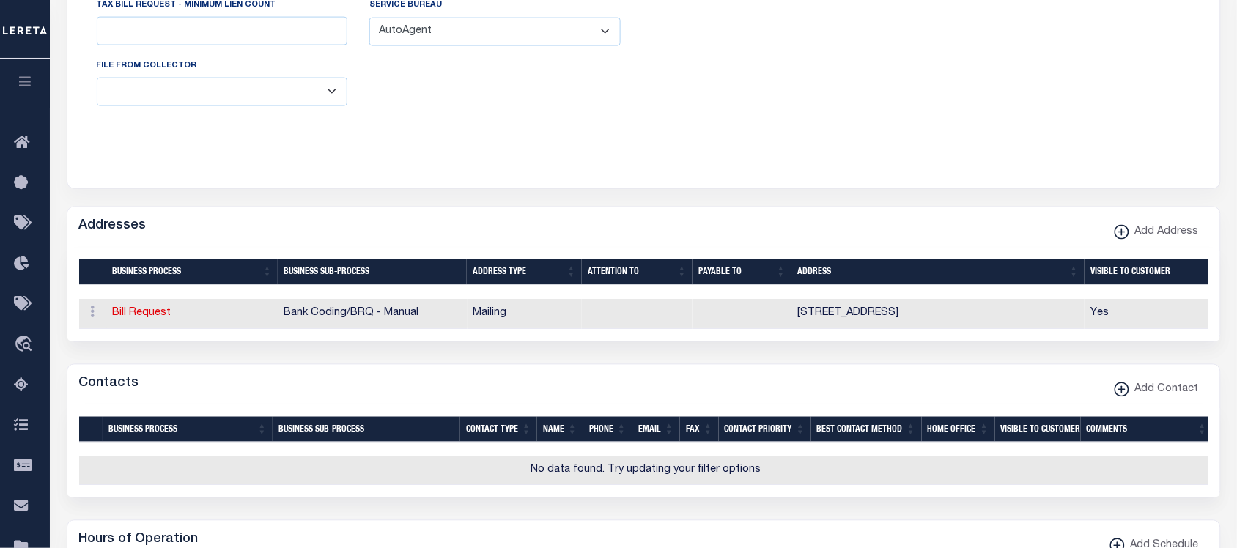
scroll to position [824, 0]
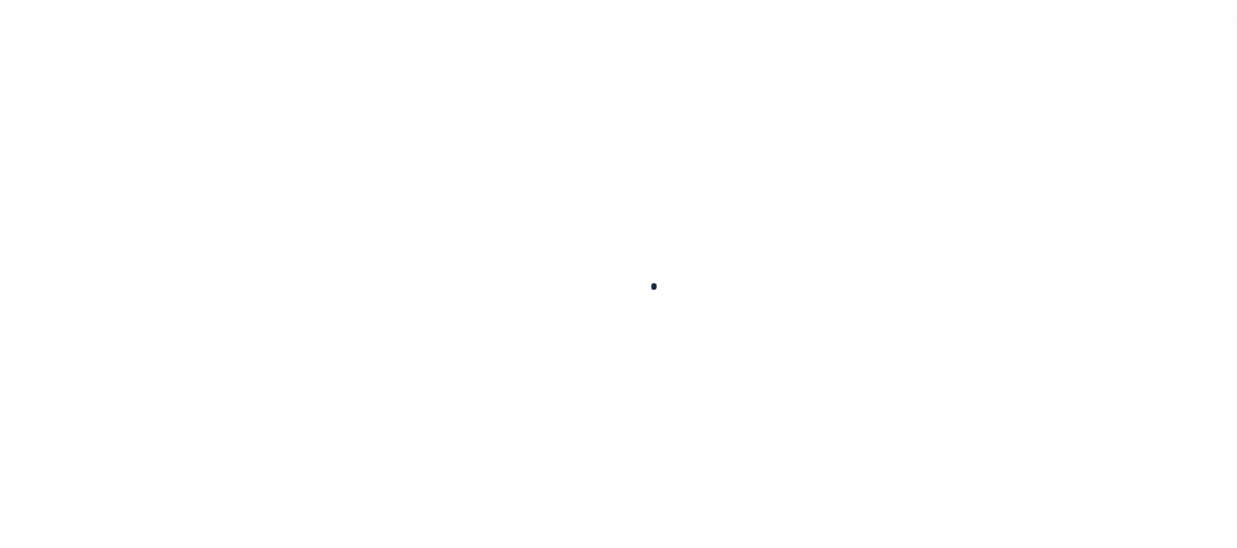
select select
